Goal: Share content

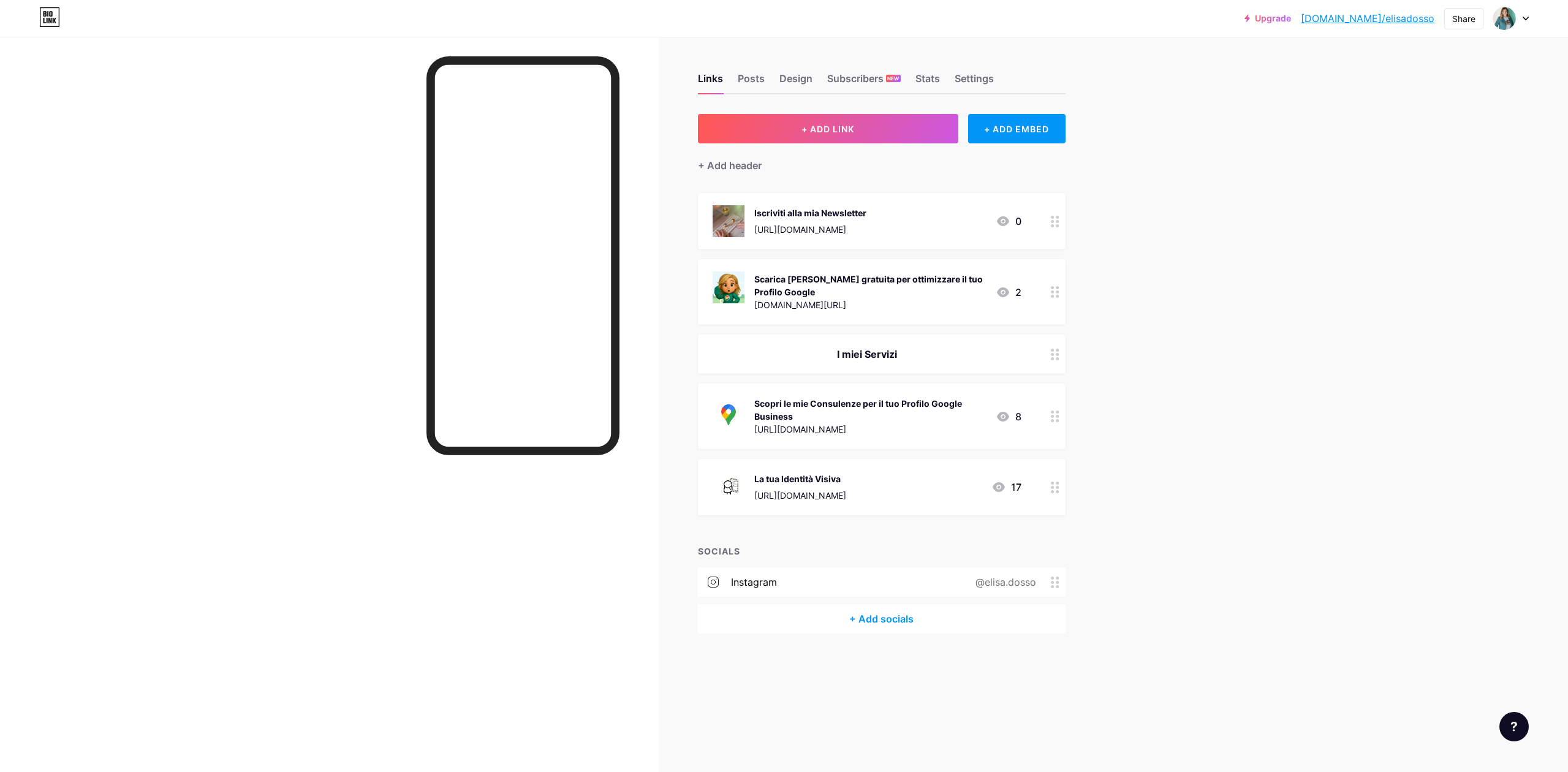
click at [929, 305] on div "[DOMAIN_NAME][URL]" at bounding box center [870, 305] width 232 height 13
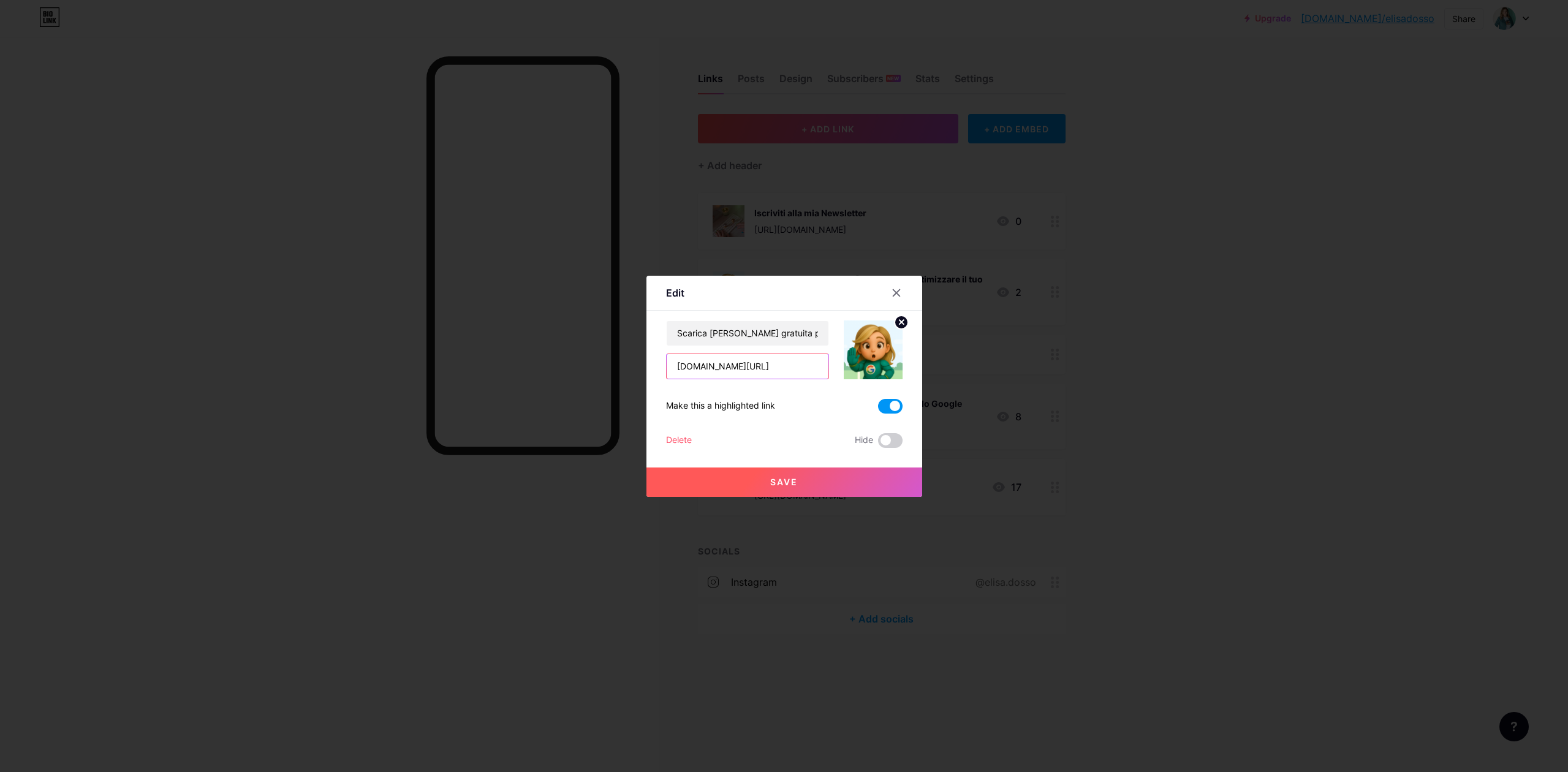
click at [711, 366] on input "[DOMAIN_NAME][URL]" at bounding box center [747, 366] width 161 height 24
click at [1278, 115] on div at bounding box center [784, 386] width 1568 height 772
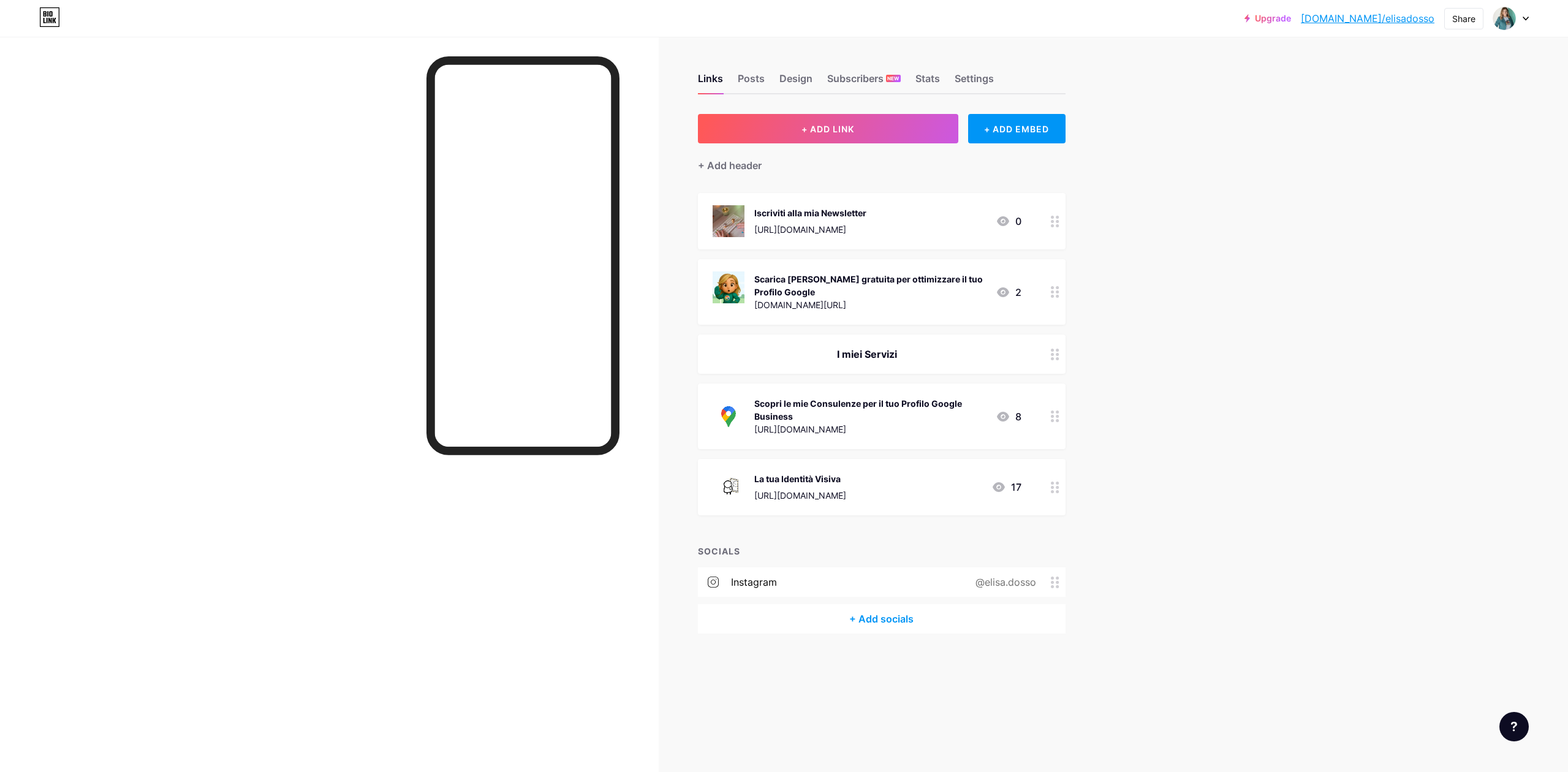
click at [1415, 21] on link "[DOMAIN_NAME]/elisadosso" at bounding box center [1367, 18] width 133 height 14
click at [1468, 21] on div "Share" at bounding box center [1463, 18] width 23 height 13
click at [1399, 65] on div "Copy link" at bounding box center [1392, 63] width 183 height 29
click at [1533, 106] on div "Upgrade [DOMAIN_NAME]/elisad... [DOMAIN_NAME]/elisadosso Share Copy link [URL][…" at bounding box center [784, 386] width 1568 height 772
click at [1527, 20] on icon at bounding box center [1526, 19] width 6 height 5
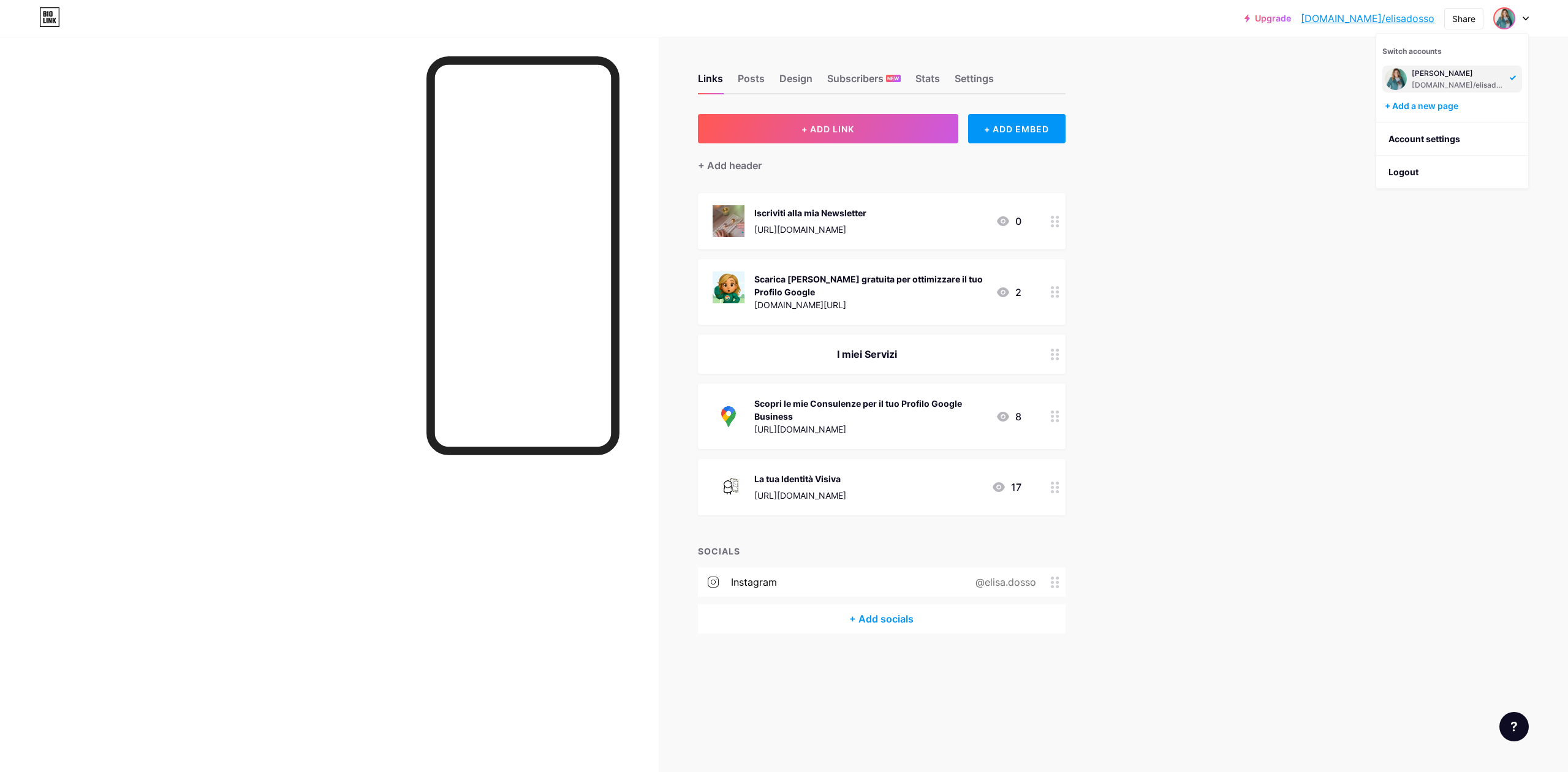
click at [1232, 100] on div "Upgrade [DOMAIN_NAME]/elisad... [DOMAIN_NAME]/elisadosso Share Switch accounts …" at bounding box center [784, 386] width 1568 height 772
